Goal: Information Seeking & Learning: Find specific fact

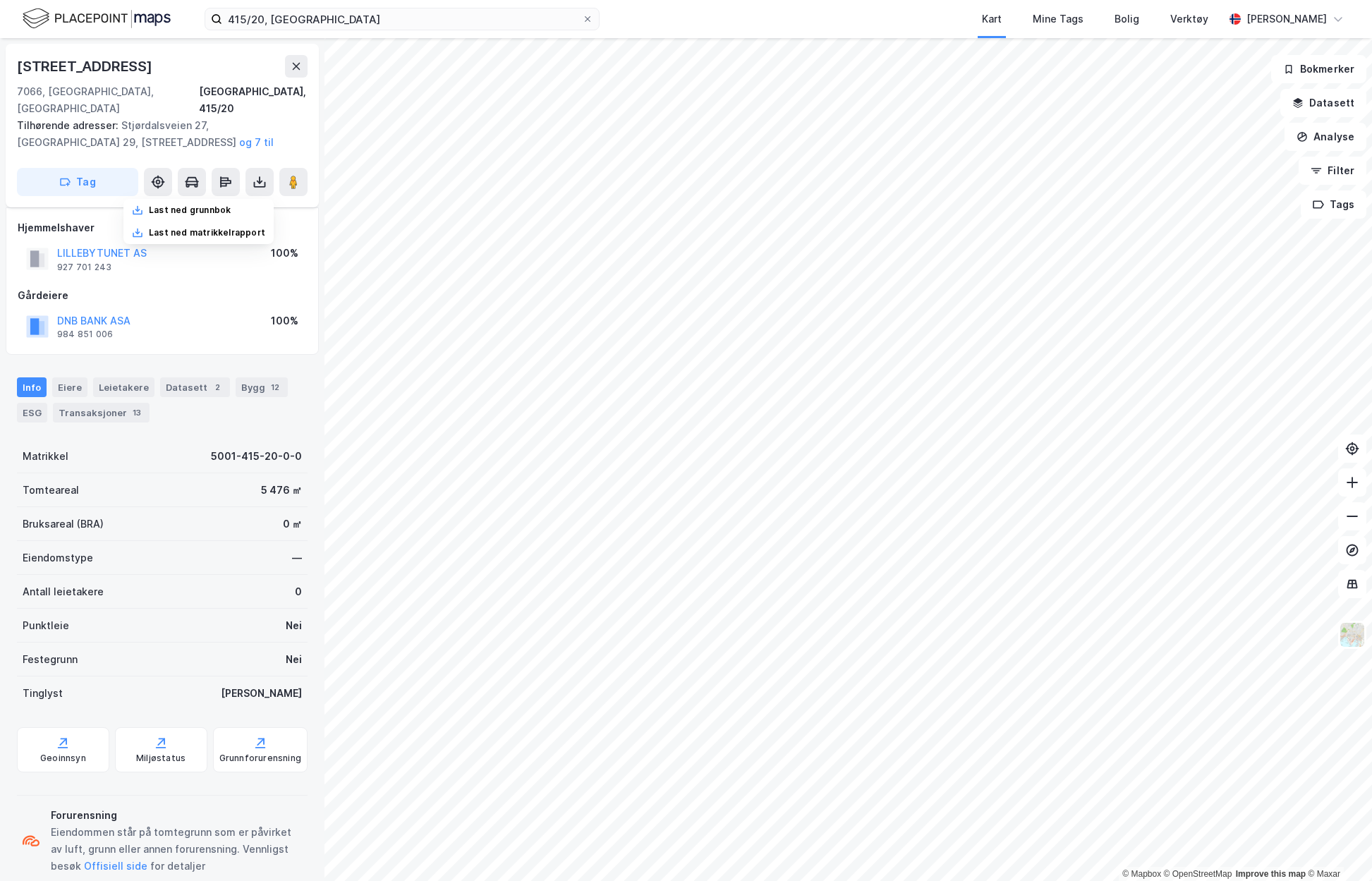
scroll to position [11, 0]
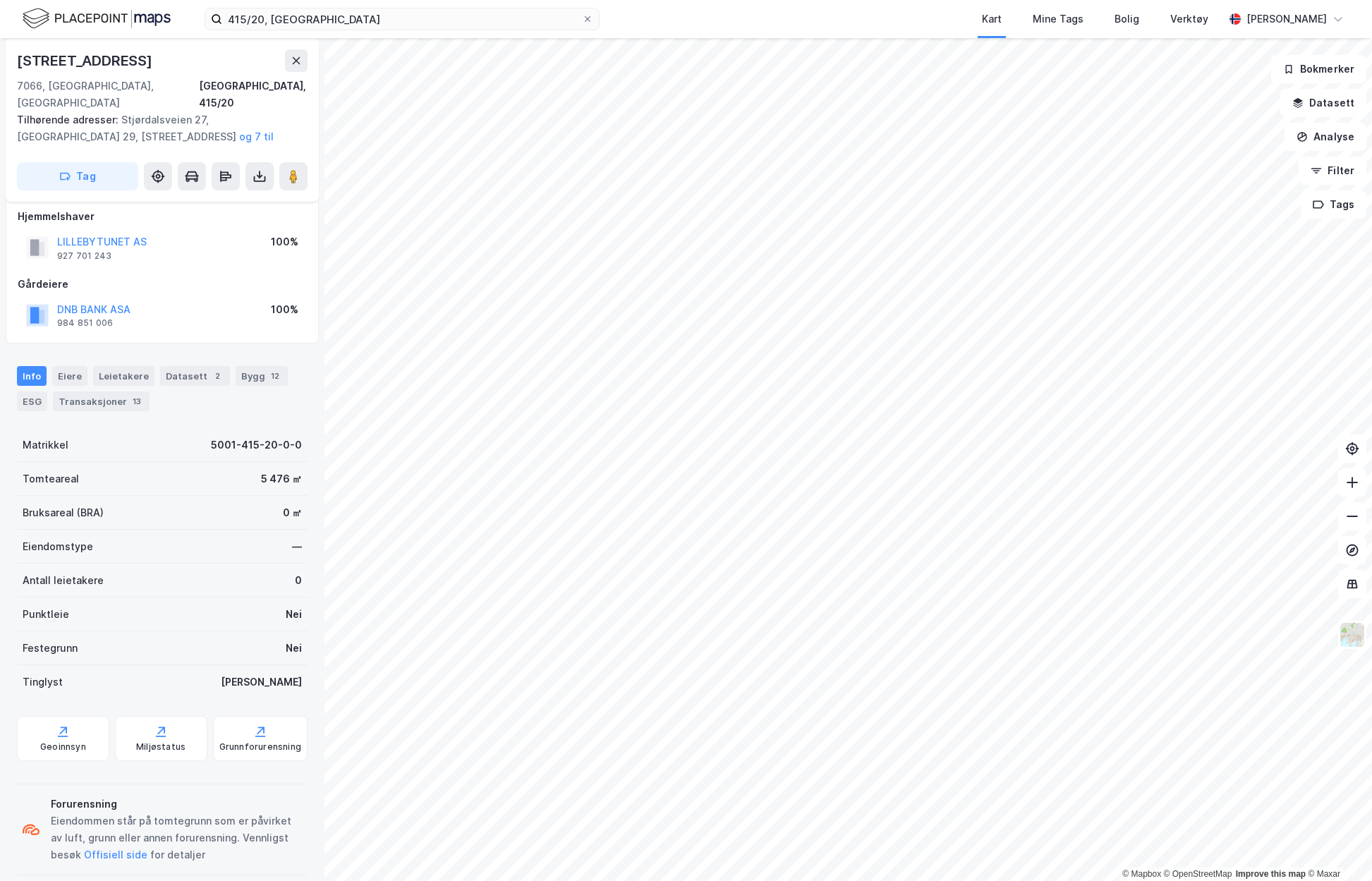
scroll to position [11, 0]
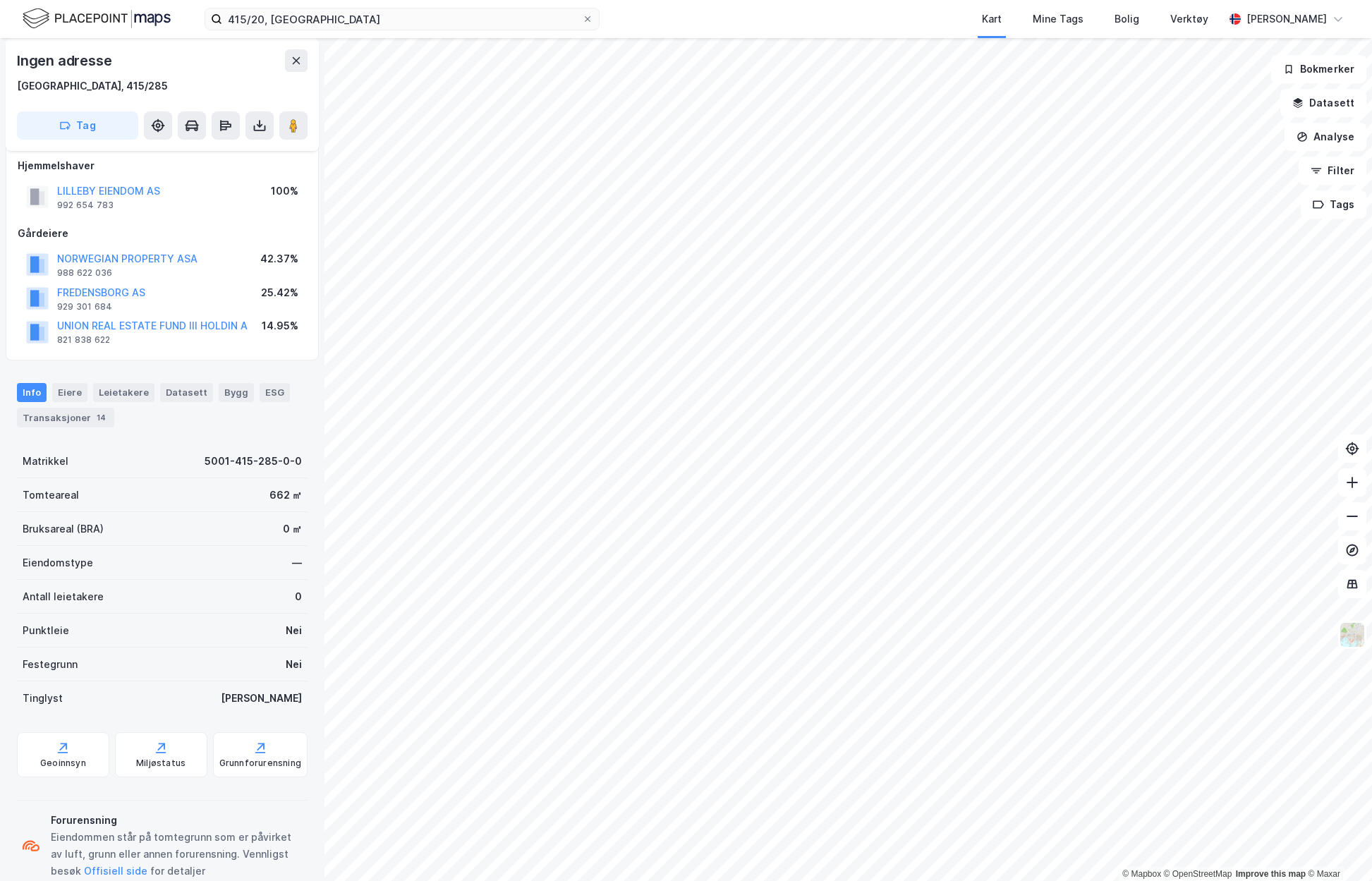
click at [751, 34] on div "Kart Mine Tags Bolig Verktøy" at bounding box center [945, 19] width 556 height 38
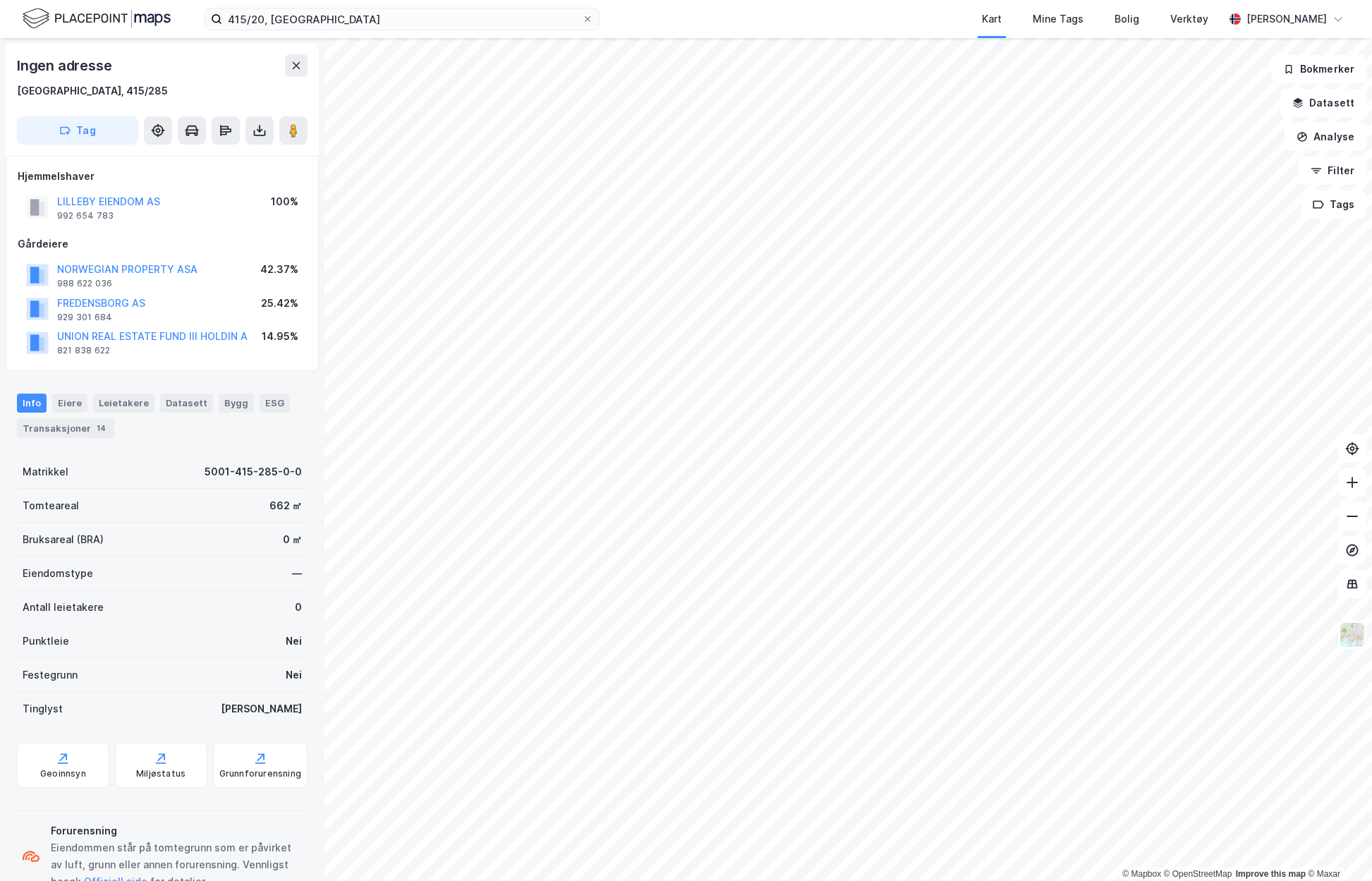
scroll to position [0, 0]
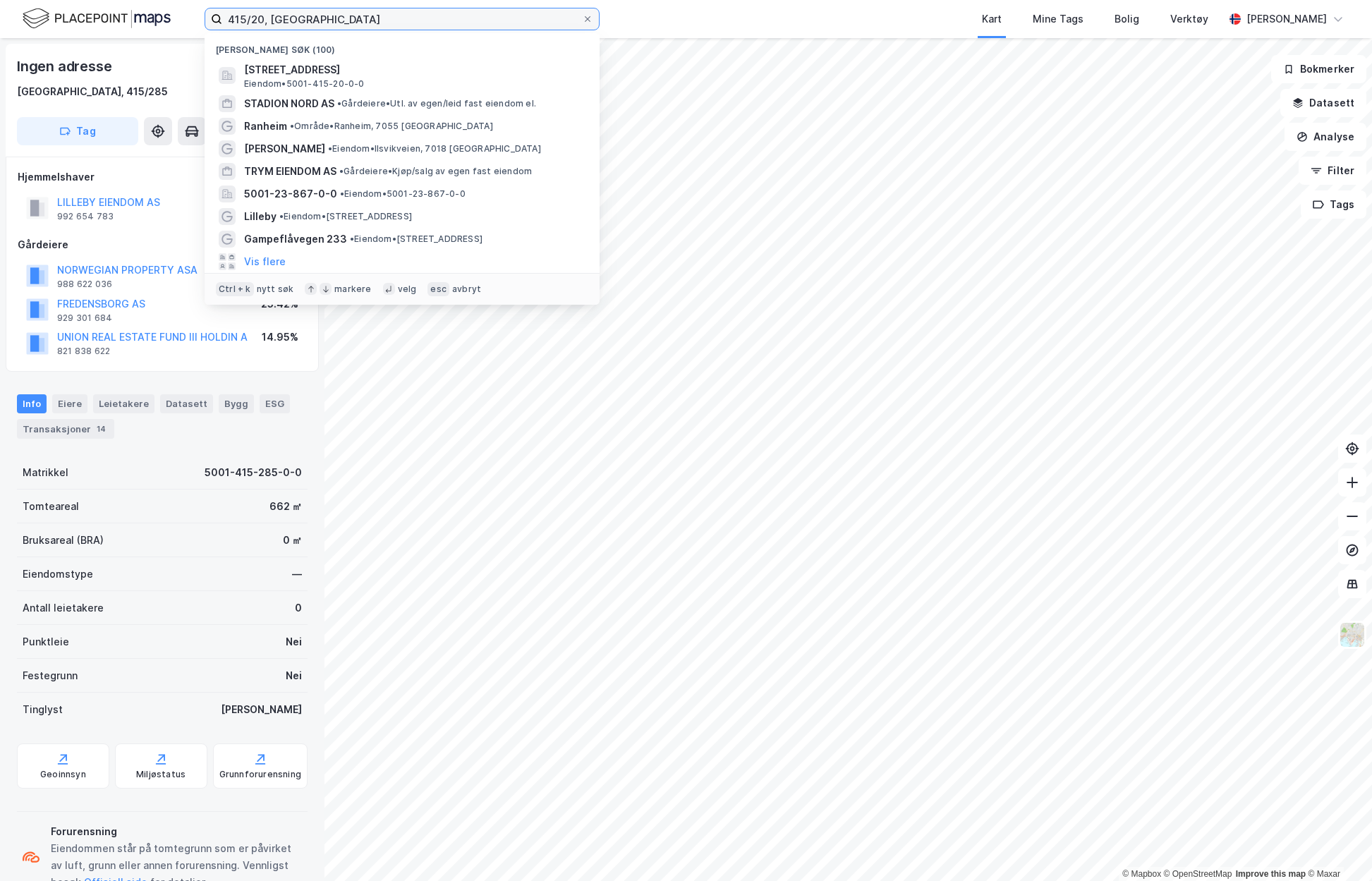
drag, startPoint x: 347, startPoint y: 21, endPoint x: 135, endPoint y: 19, distance: 212.0
click at [135, 19] on div "415/20, TRONDHEIM Nylige søk (100) [STREET_ADDRESS], [GEOGRAPHIC_DATA] • 5001-4…" at bounding box center [686, 19] width 1372 height 38
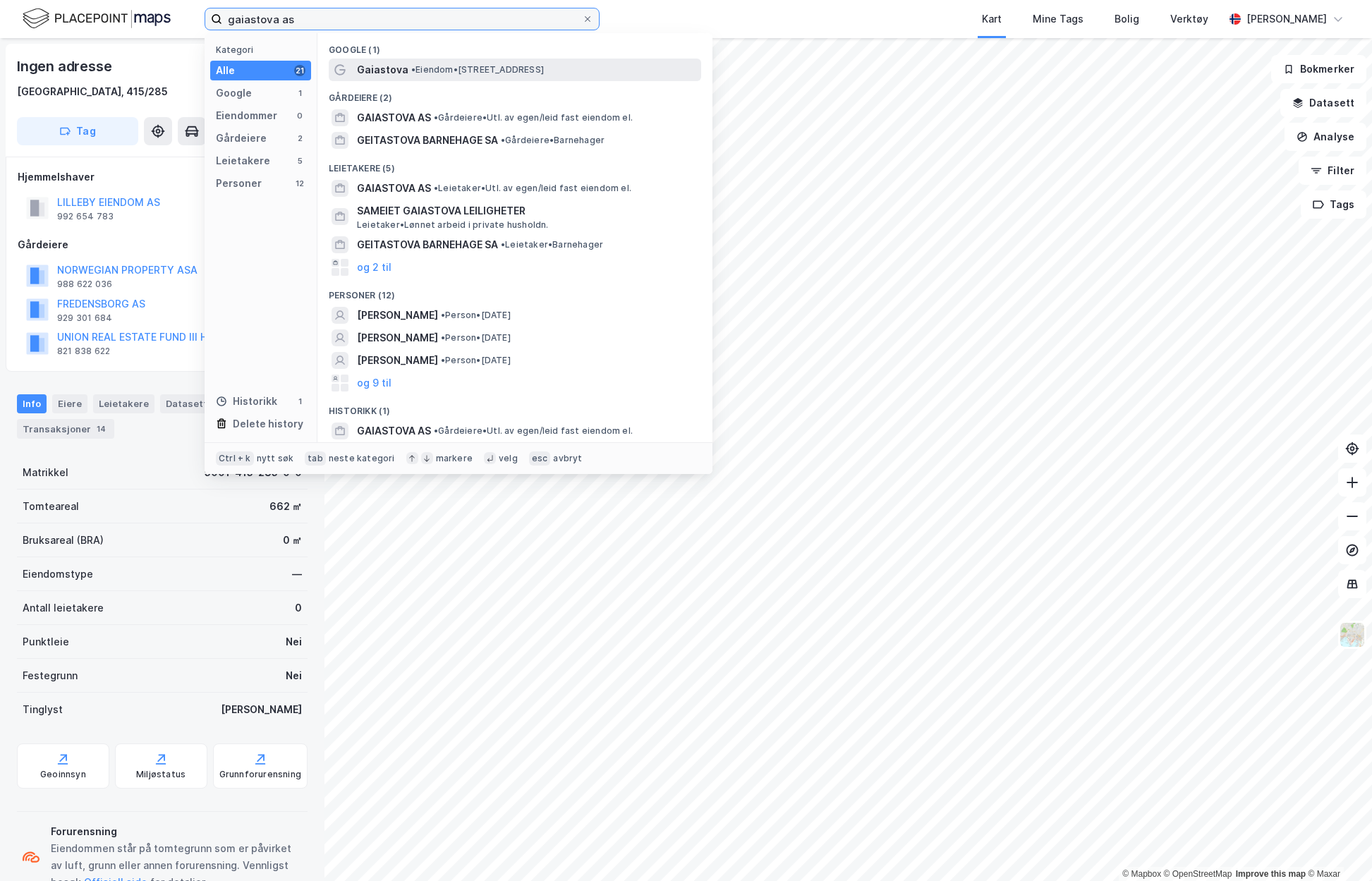
type input "gaiastova as"
click at [435, 70] on span "• Eiendom • [STREET_ADDRESS]" at bounding box center [477, 70] width 132 height 11
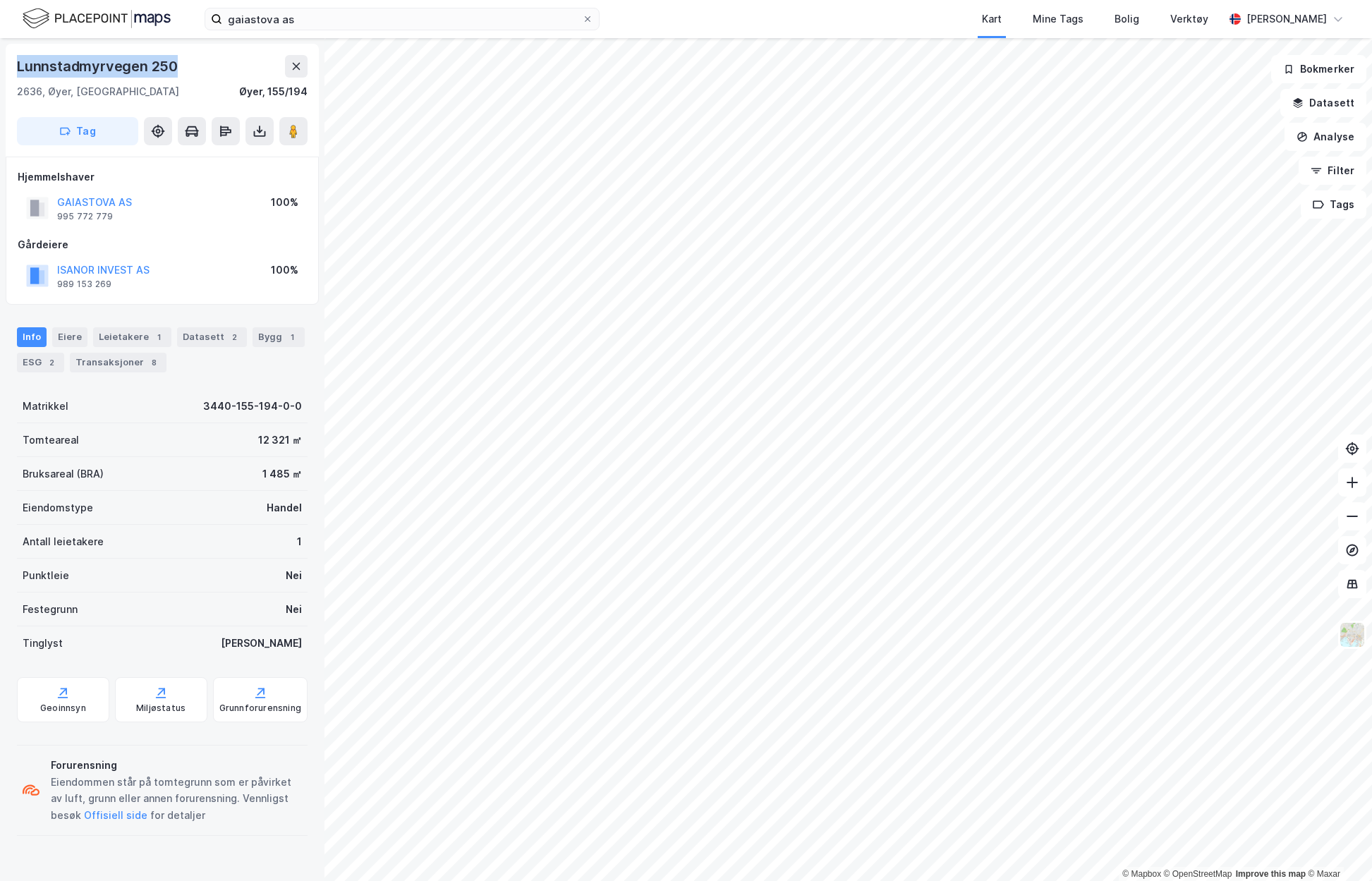
drag, startPoint x: 185, startPoint y: 66, endPoint x: 6, endPoint y: 72, distance: 179.1
click at [6, 72] on div "Lunnstadmyrvegen 250 2636, Øyer, [GEOGRAPHIC_DATA], 155/194 Tag" at bounding box center [162, 100] width 313 height 113
copy div "Lunnstadmyrvegen 250"
click at [725, 23] on div "Kart Mine Tags Bolig Verktøy" at bounding box center [945, 19] width 556 height 38
